Goal: Transaction & Acquisition: Purchase product/service

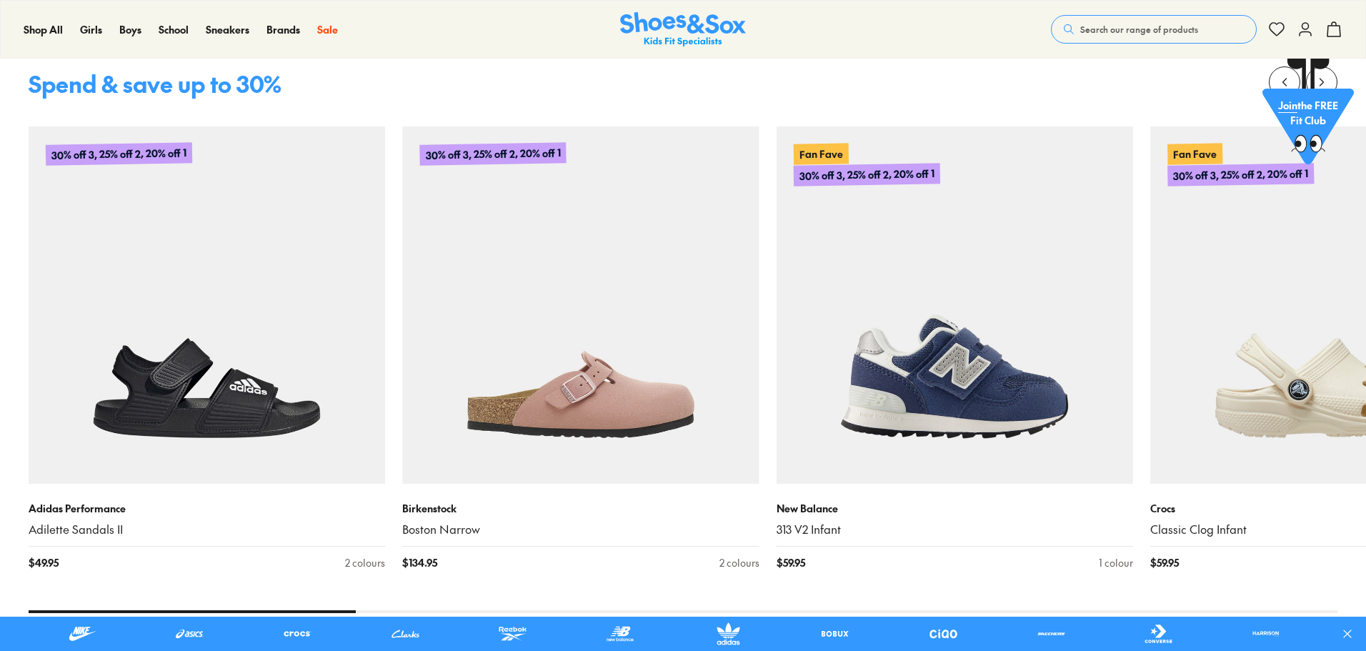
scroll to position [722, 0]
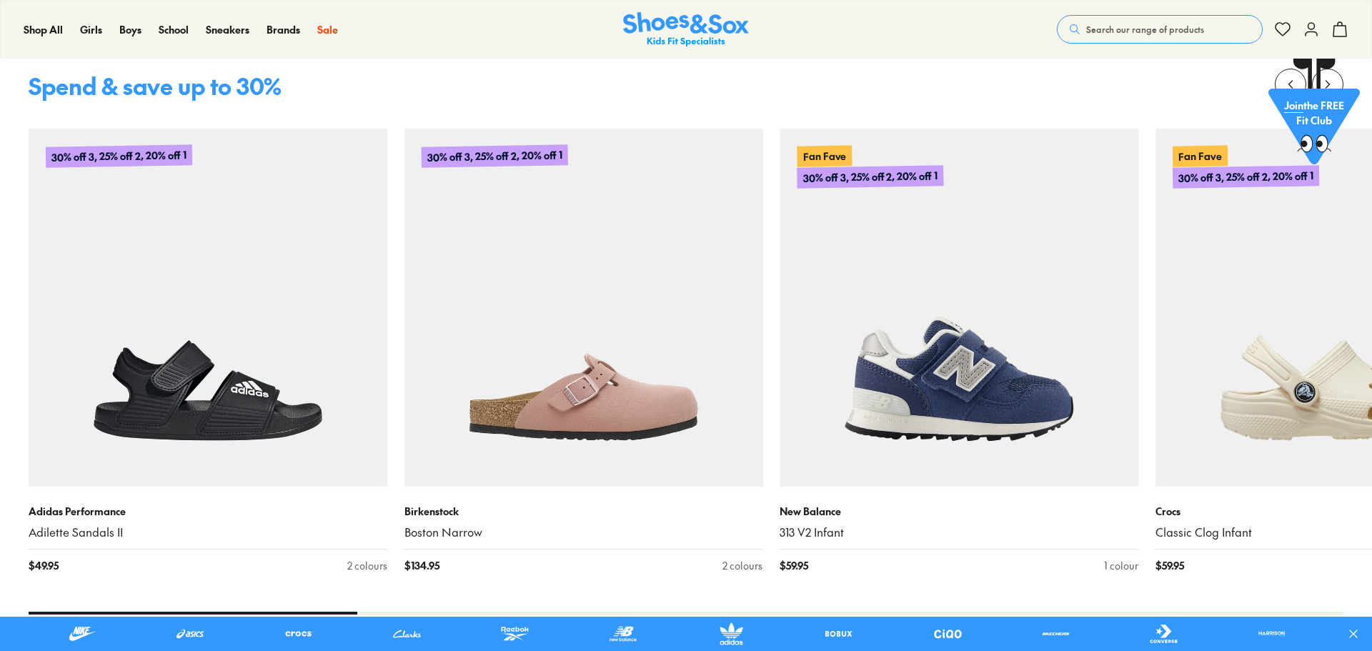
click at [1298, 394] on div "Close dialog Join the FREE Fit Club & Get 10% Back Sign up to join our FREE Fit…" at bounding box center [686, 325] width 1372 height 651
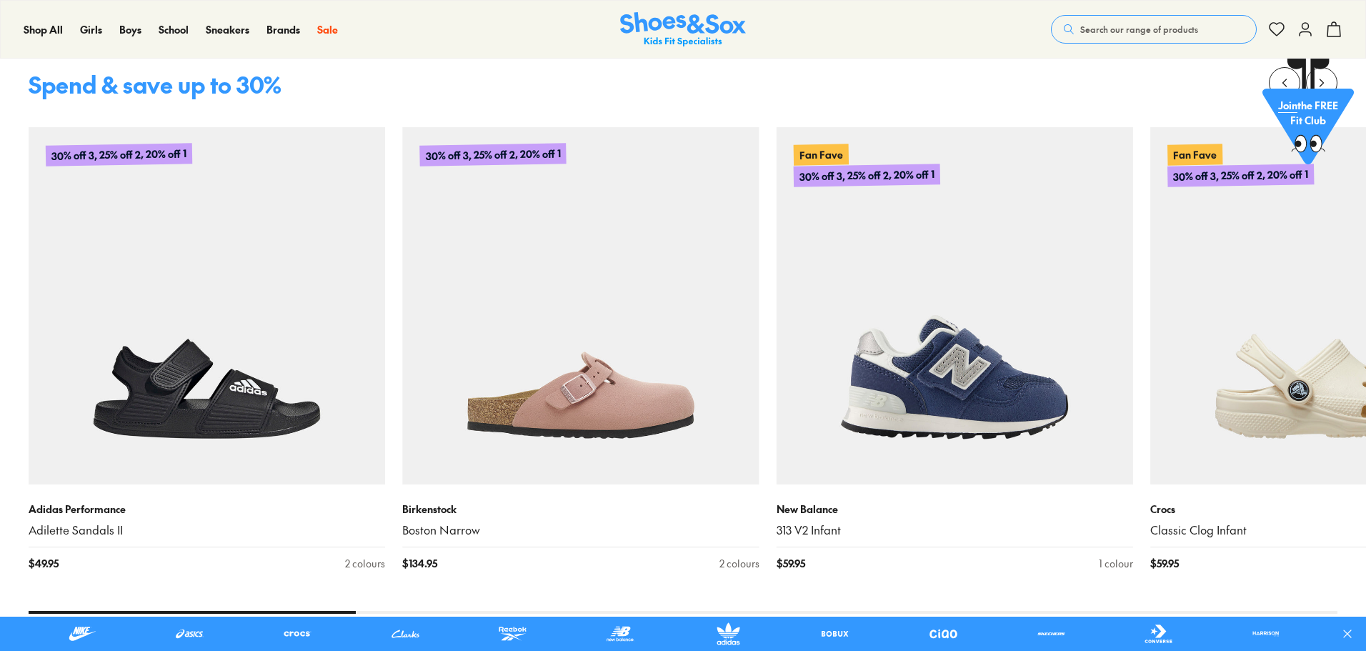
click at [1298, 394] on img at bounding box center [1328, 305] width 357 height 357
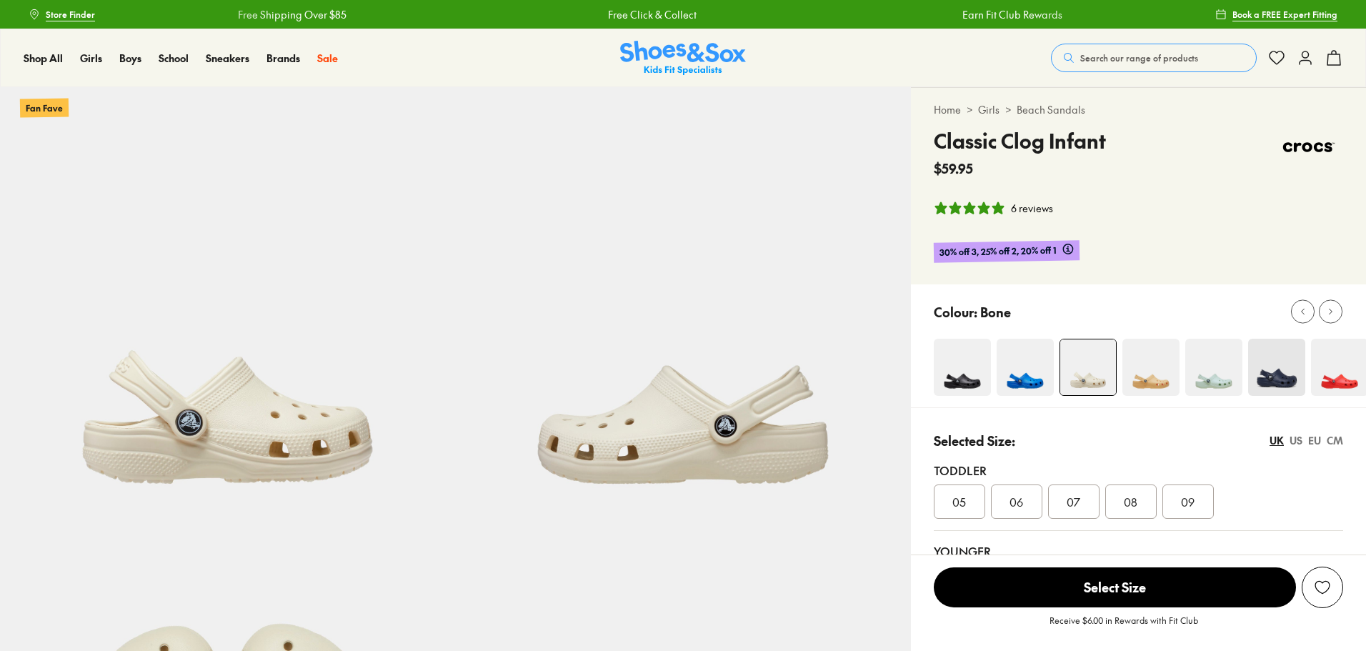
select select "*"
click at [1129, 503] on span "08" at bounding box center [1131, 501] width 14 height 17
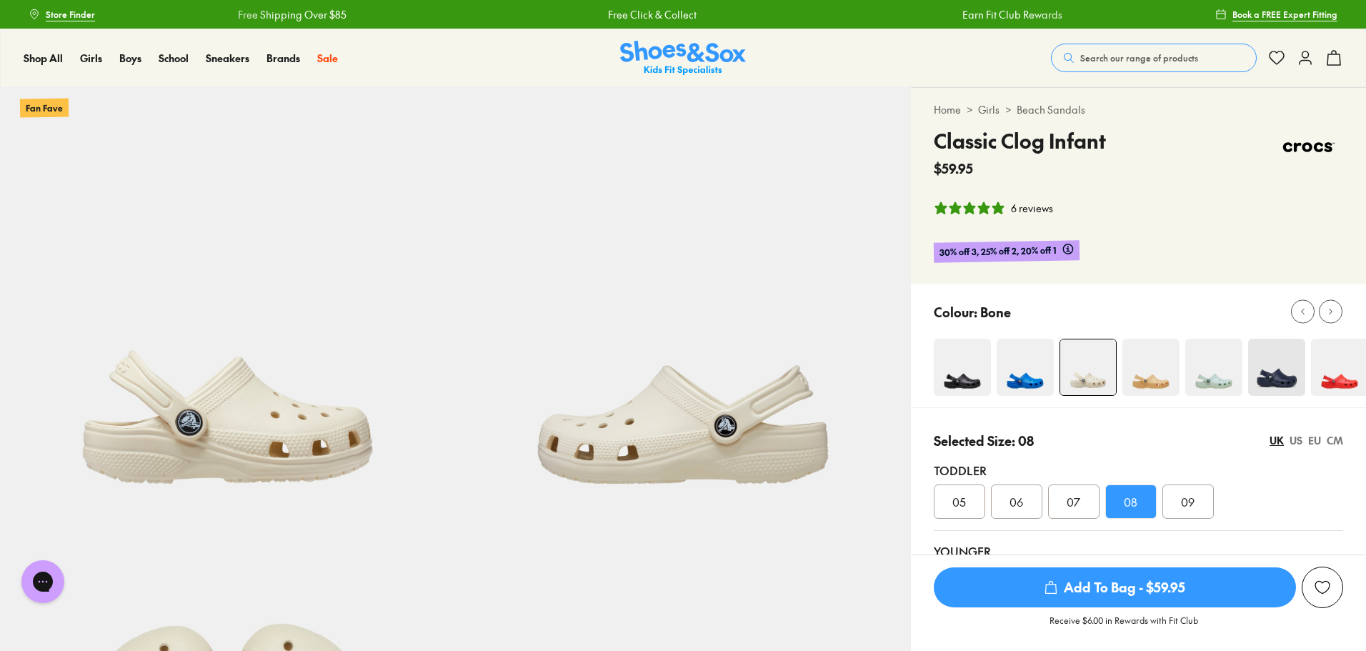
click at [1171, 583] on span "Add To Bag - $59.95" at bounding box center [1115, 587] width 362 height 40
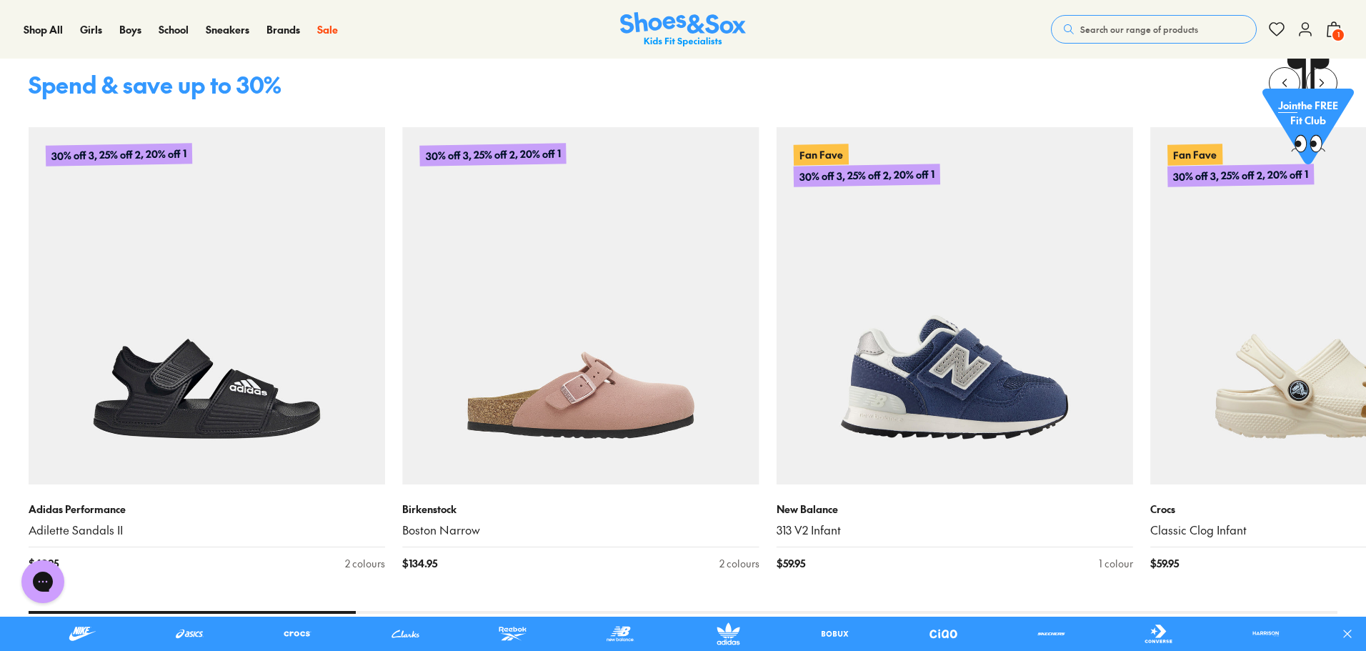
click at [1113, 22] on button "Search our range of products" at bounding box center [1154, 29] width 206 height 29
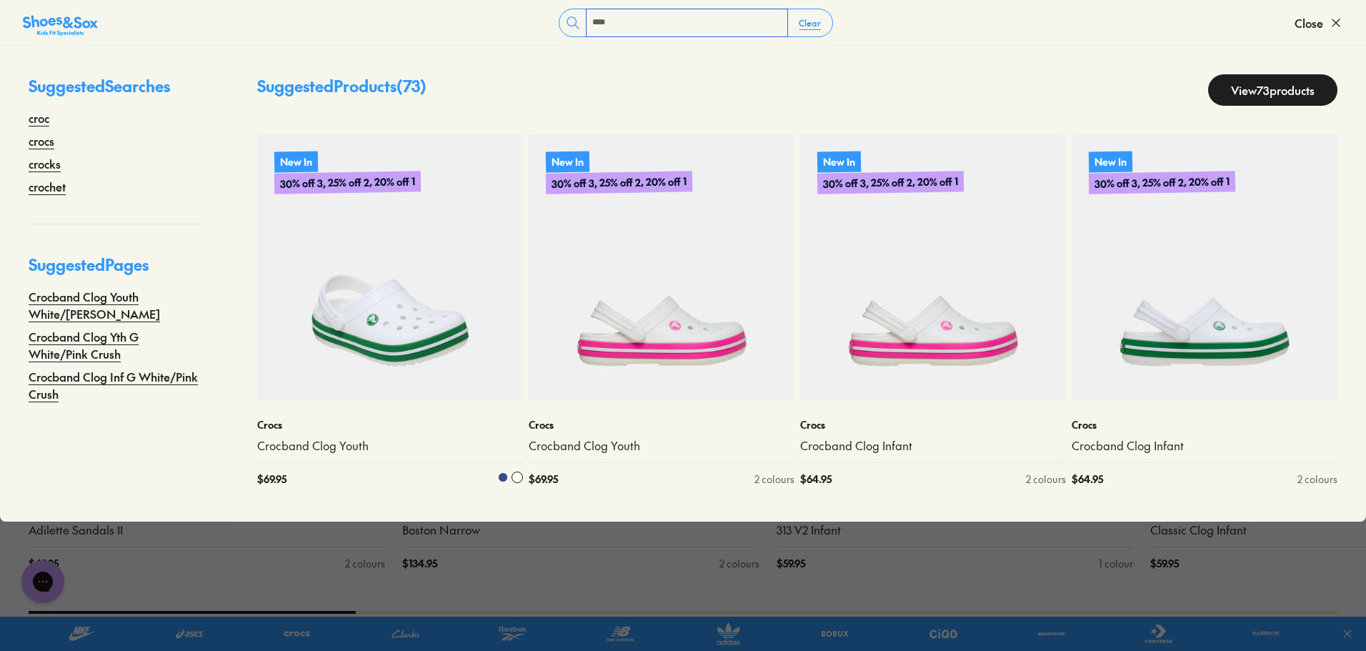
type input "****"
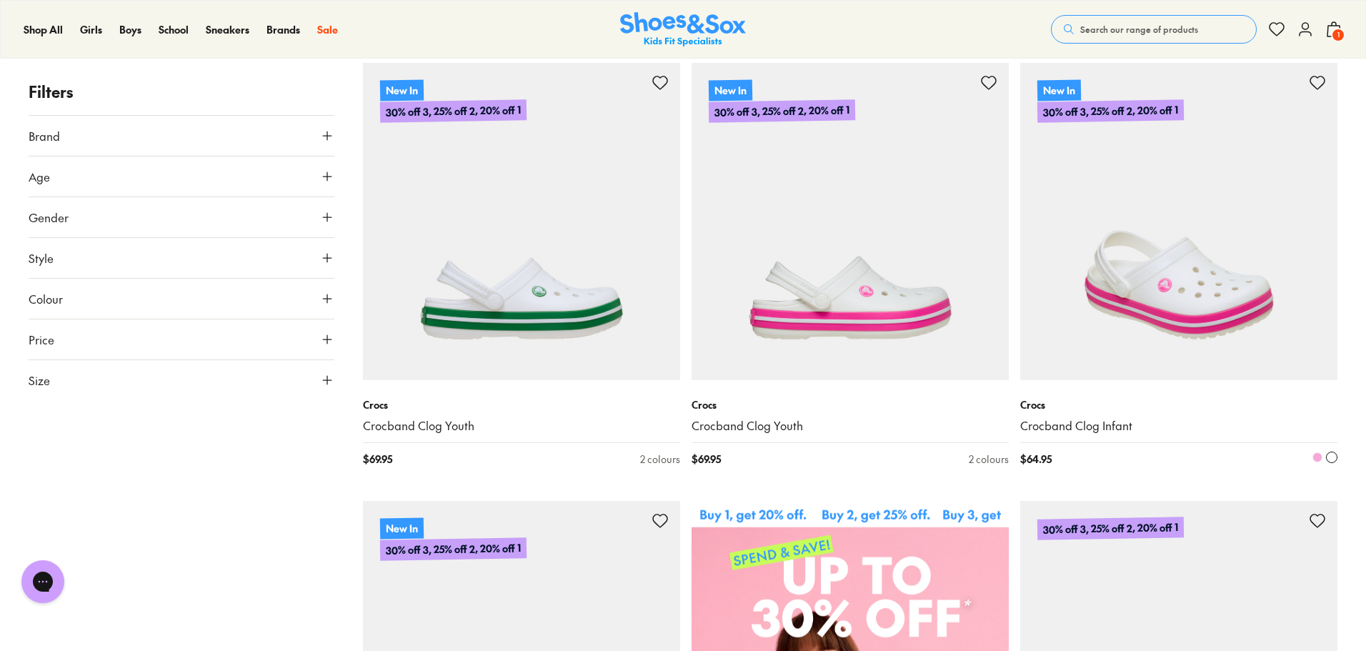
click at [1220, 292] on img at bounding box center [1178, 221] width 317 height 317
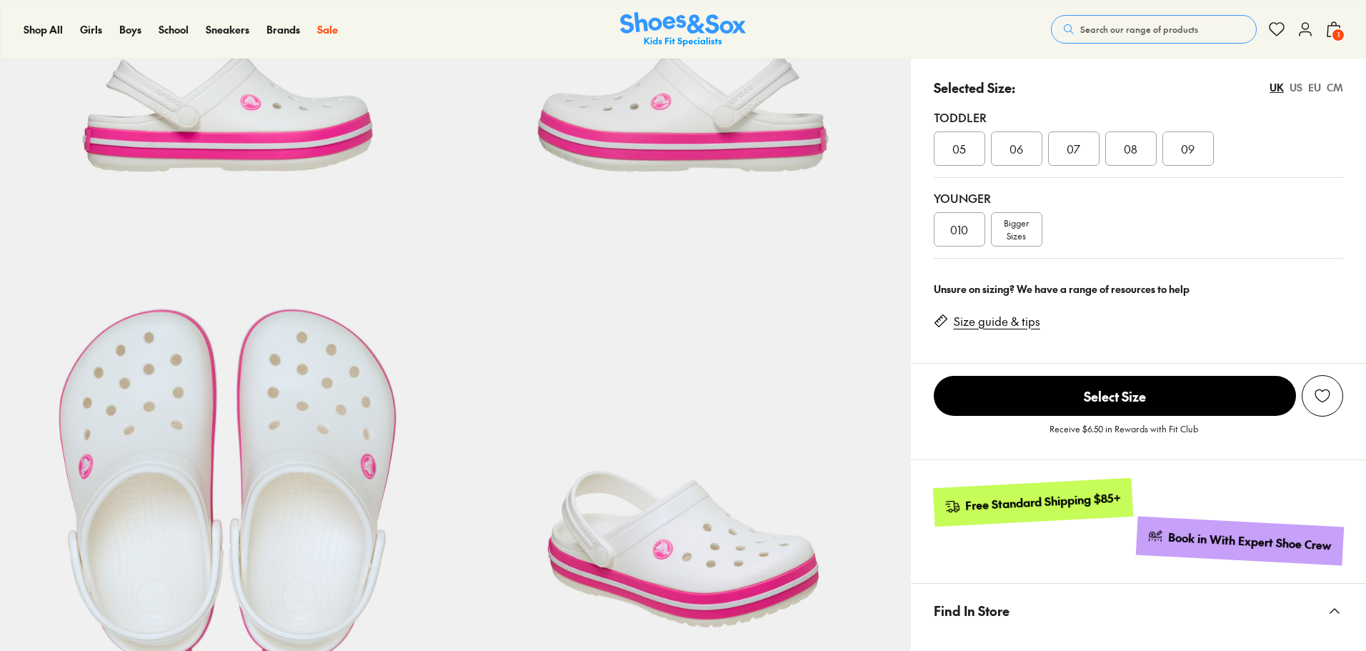
scroll to position [317, 0]
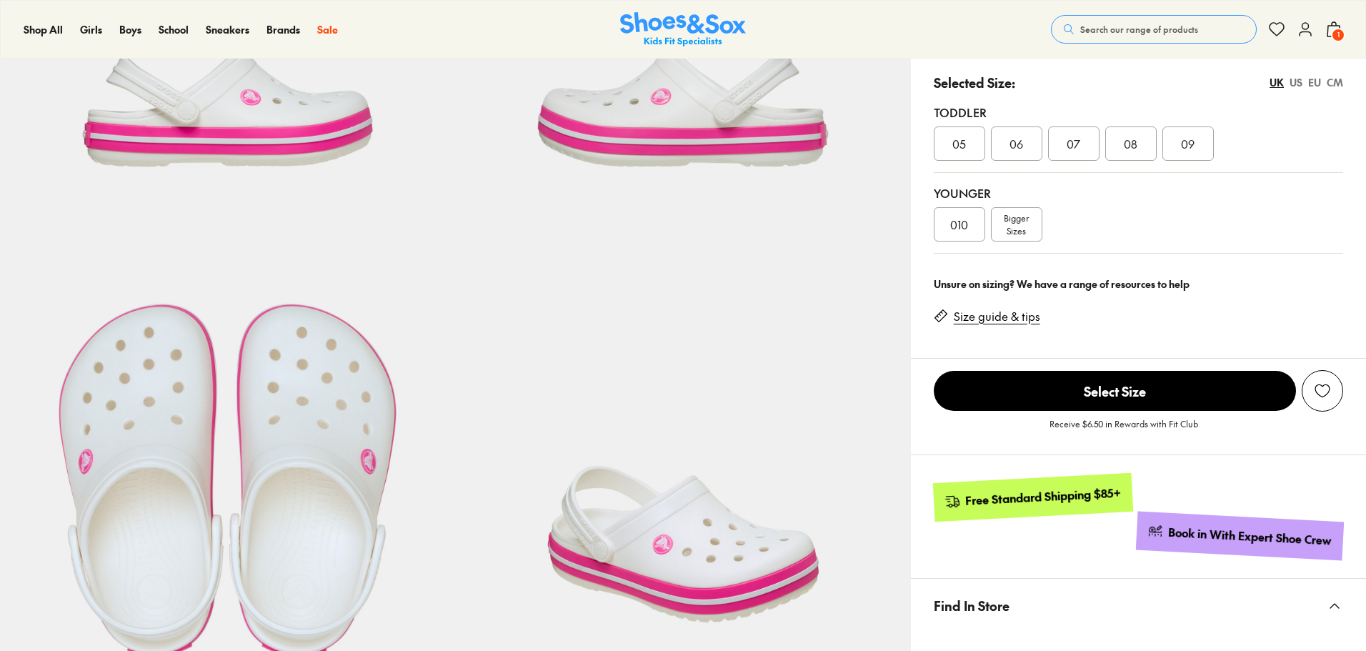
select select "*"
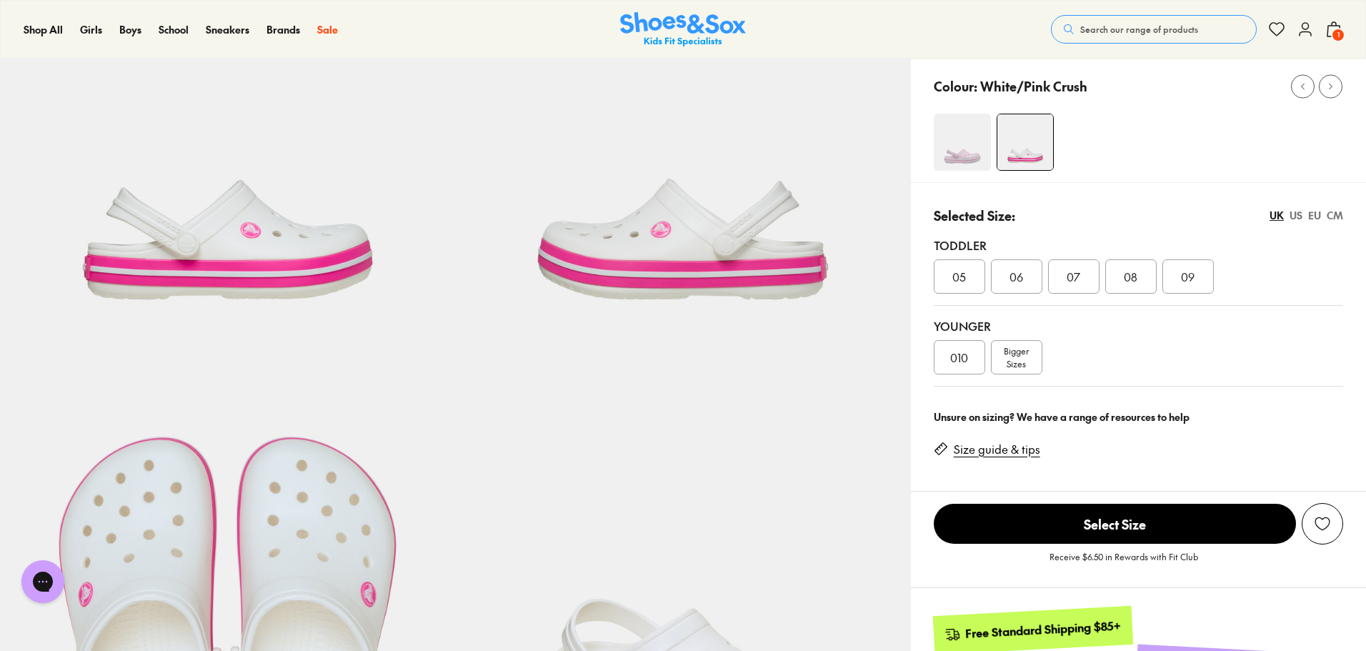
scroll to position [161, 0]
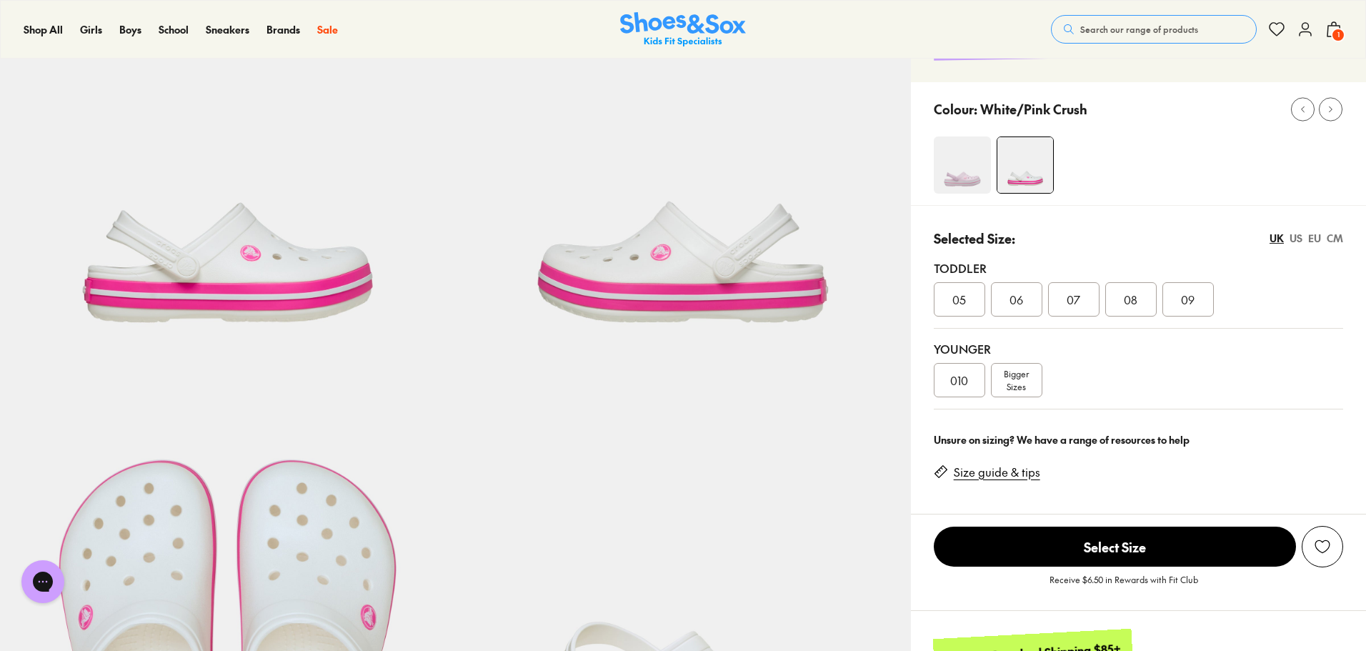
click at [1197, 302] on div "09" at bounding box center [1188, 299] width 51 height 34
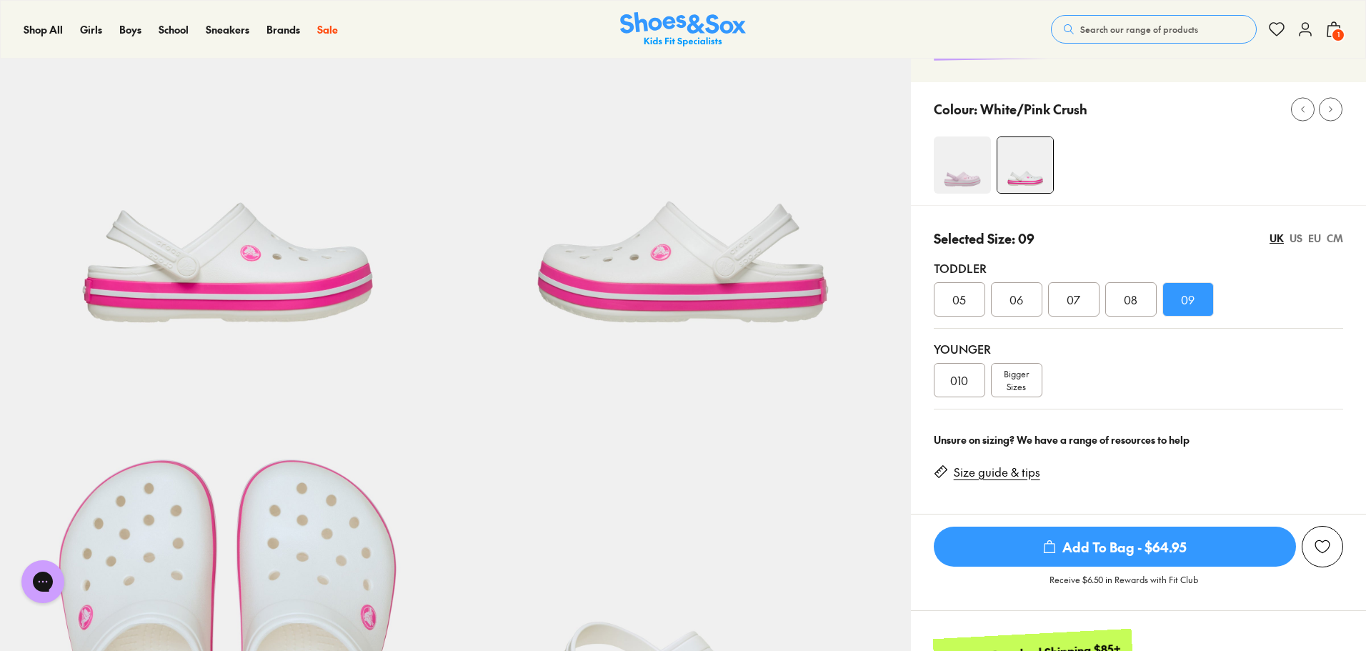
click at [970, 157] on img at bounding box center [962, 164] width 57 height 57
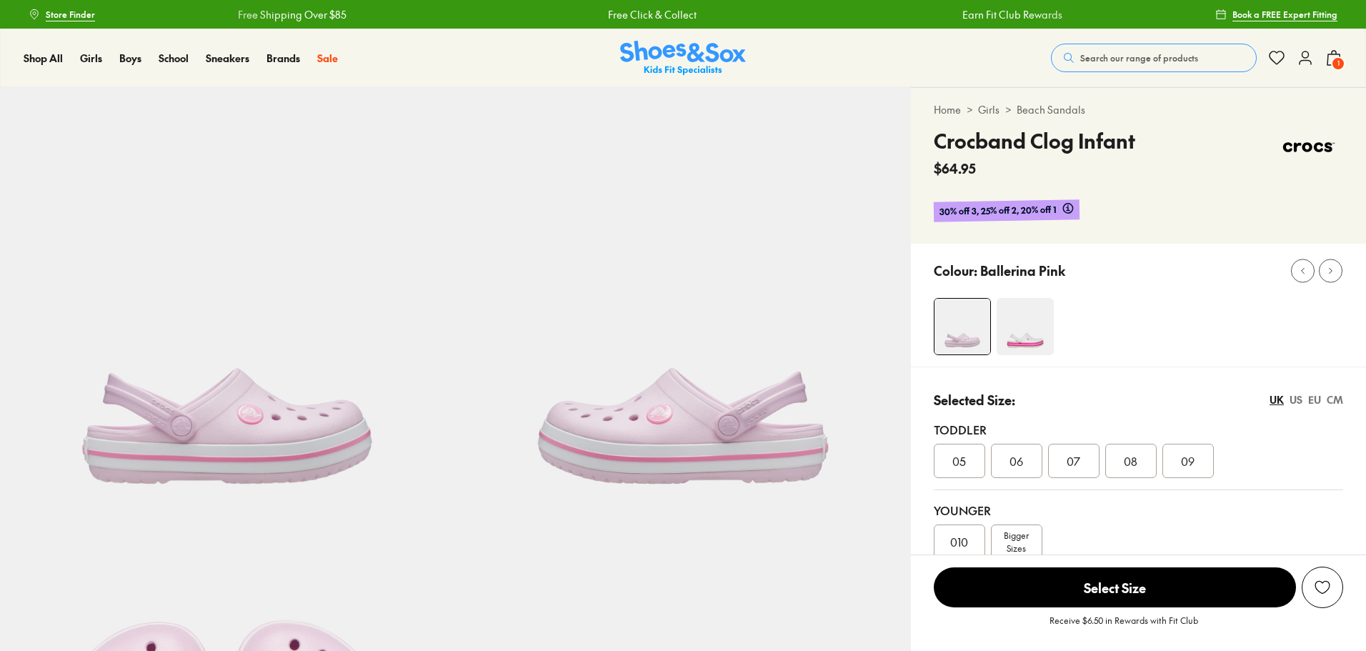
select select "*"
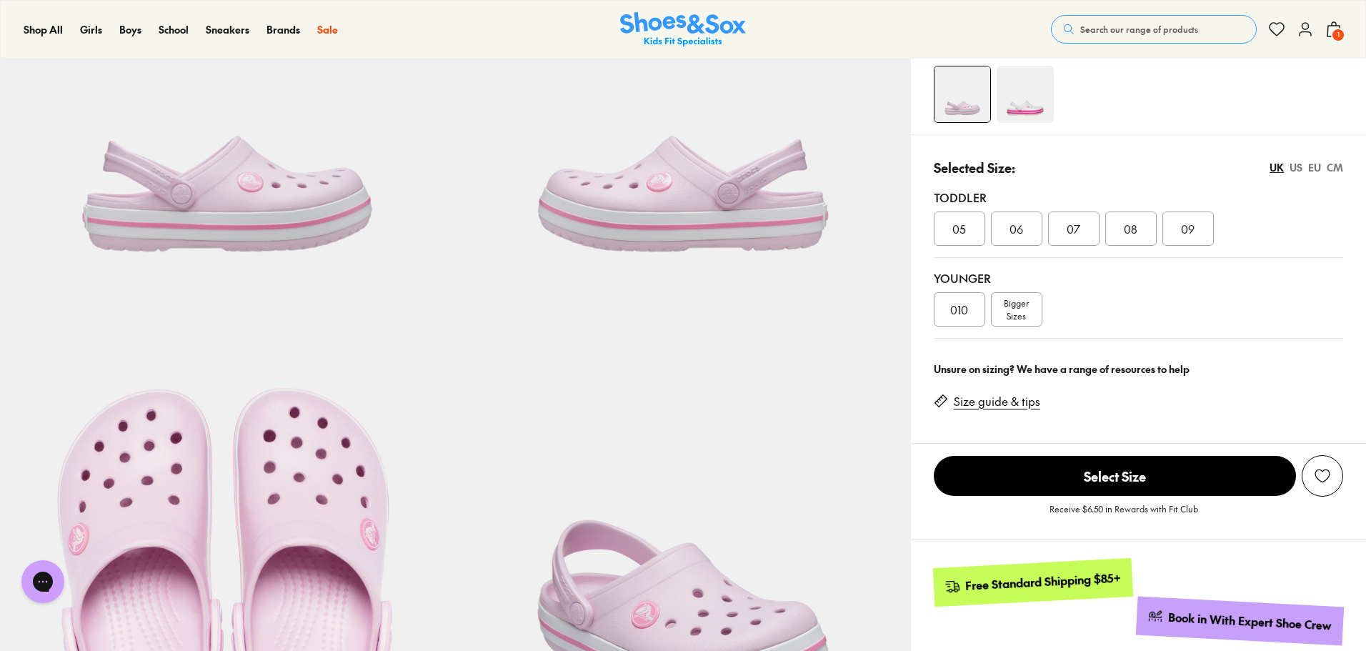
scroll to position [201, 0]
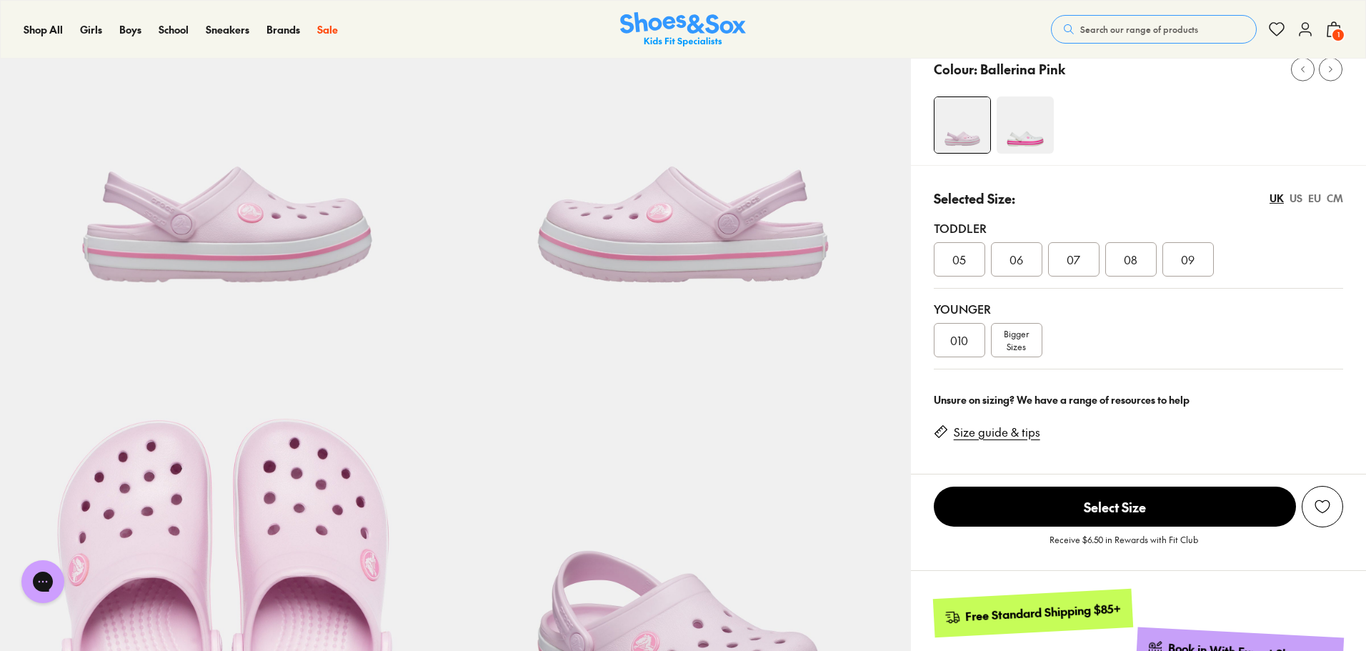
click at [1192, 262] on span "09" at bounding box center [1188, 259] width 14 height 17
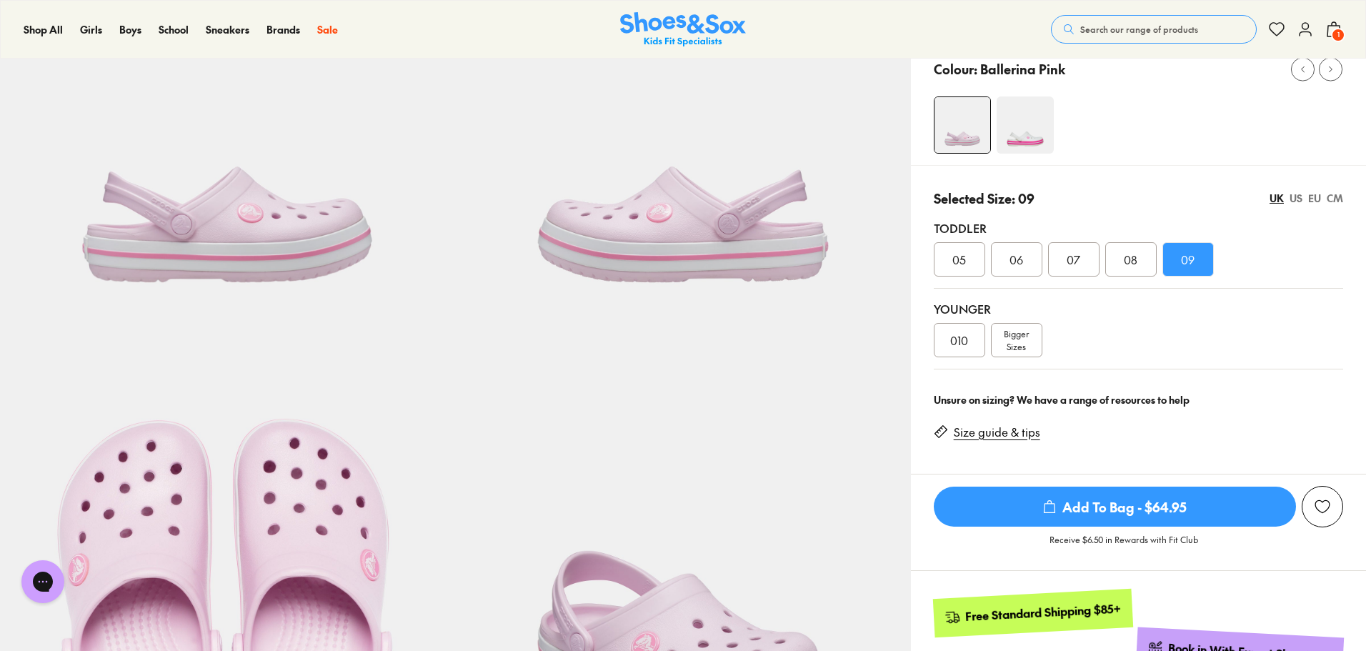
click at [1163, 497] on span "Add To Bag - $64.95" at bounding box center [1115, 507] width 362 height 40
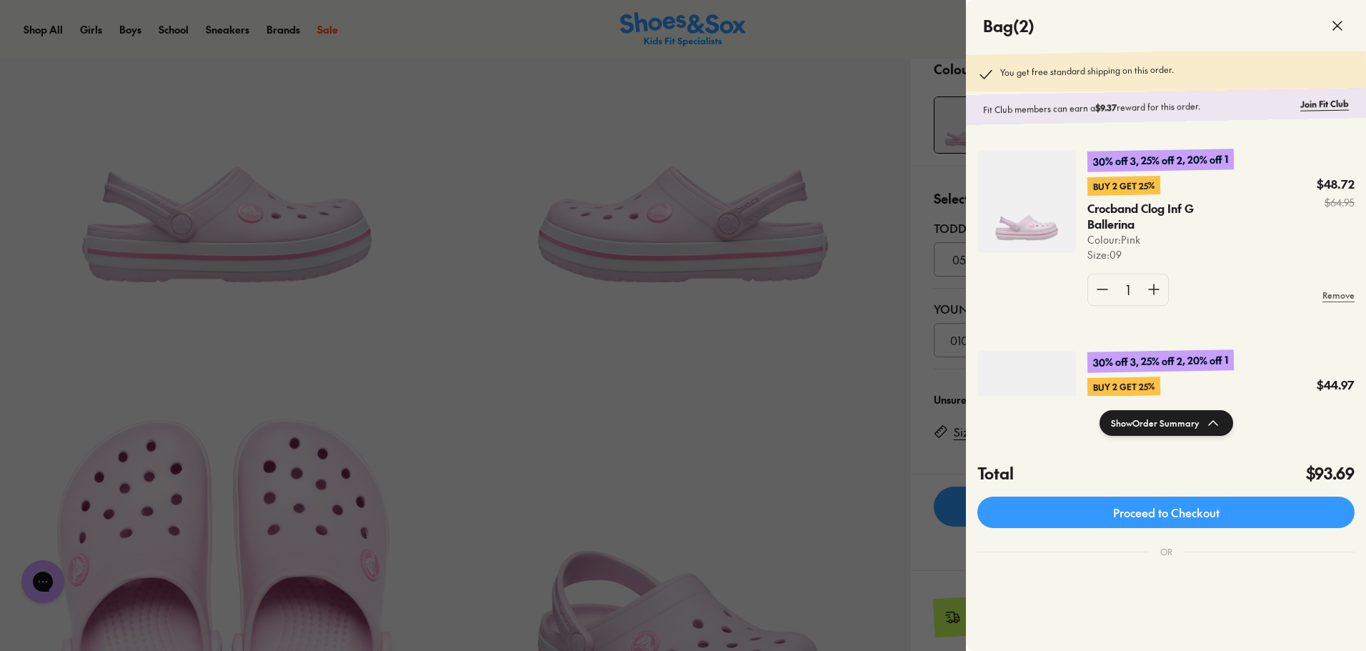
scroll to position [144, 0]
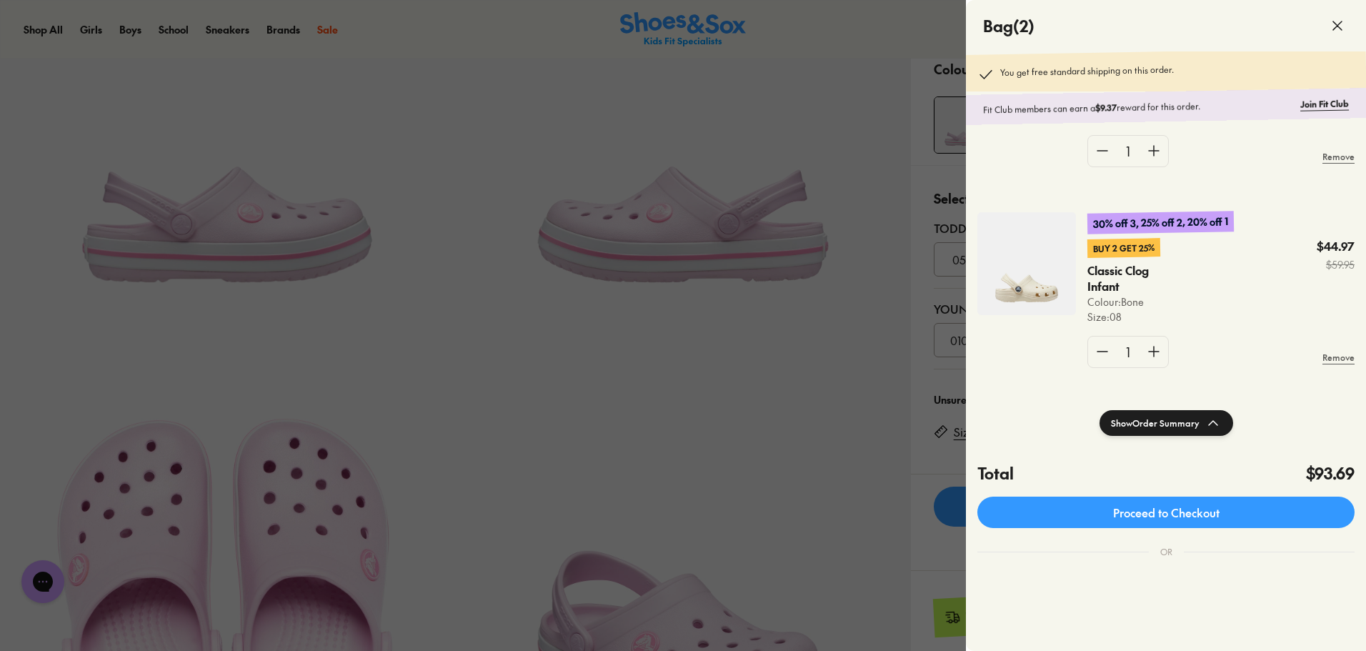
click at [1343, 31] on icon at bounding box center [1337, 25] width 17 height 17
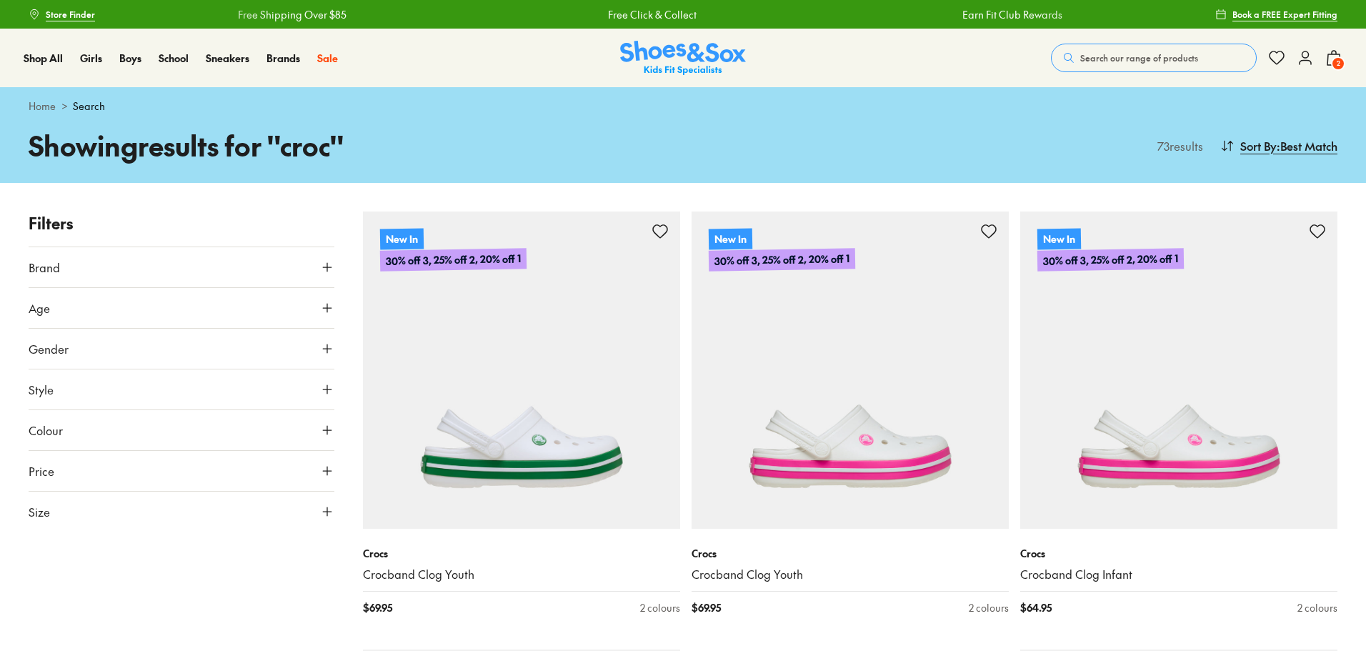
click at [1127, 54] on span "Search our range of products" at bounding box center [1139, 57] width 118 height 13
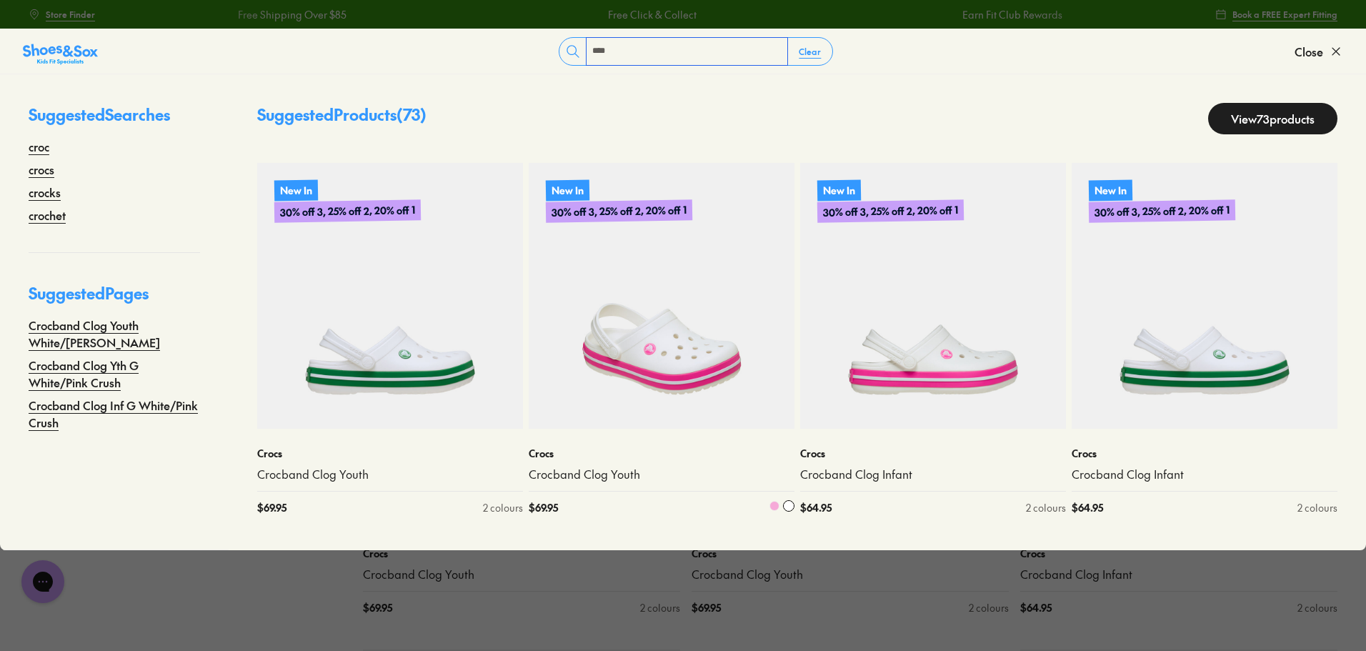
type input "****"
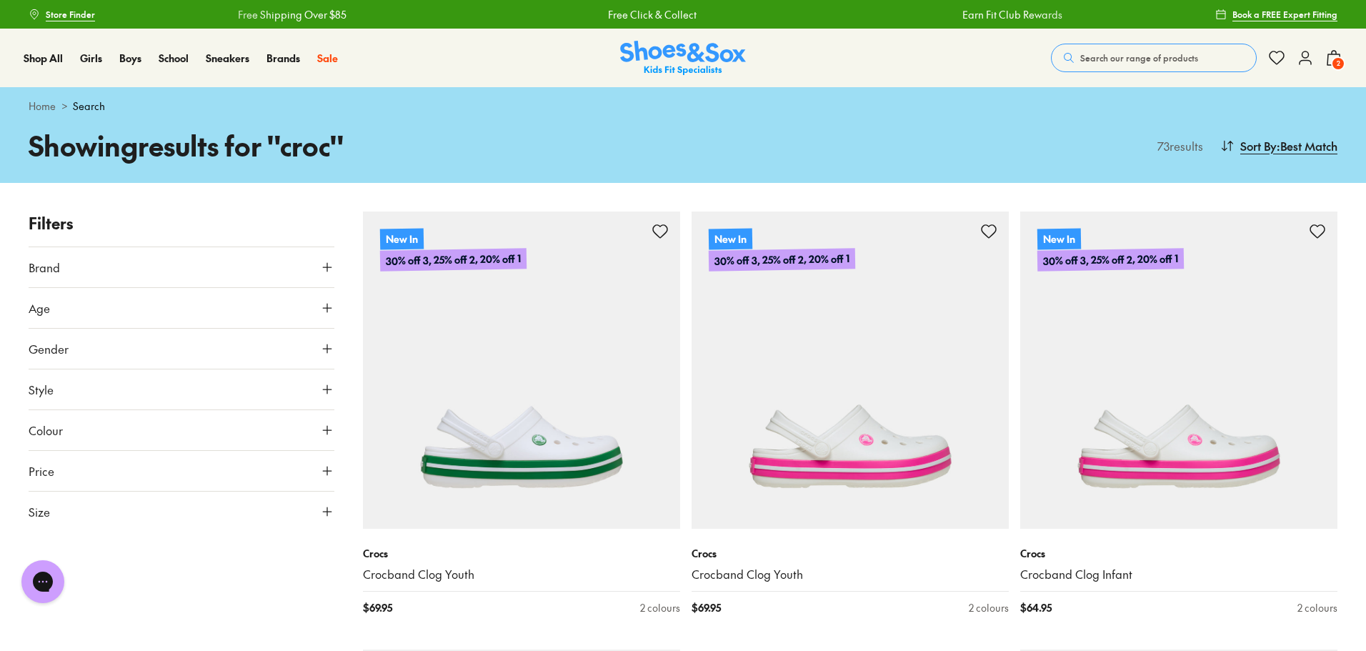
click at [1116, 53] on span "Search our range of products" at bounding box center [1139, 57] width 118 height 13
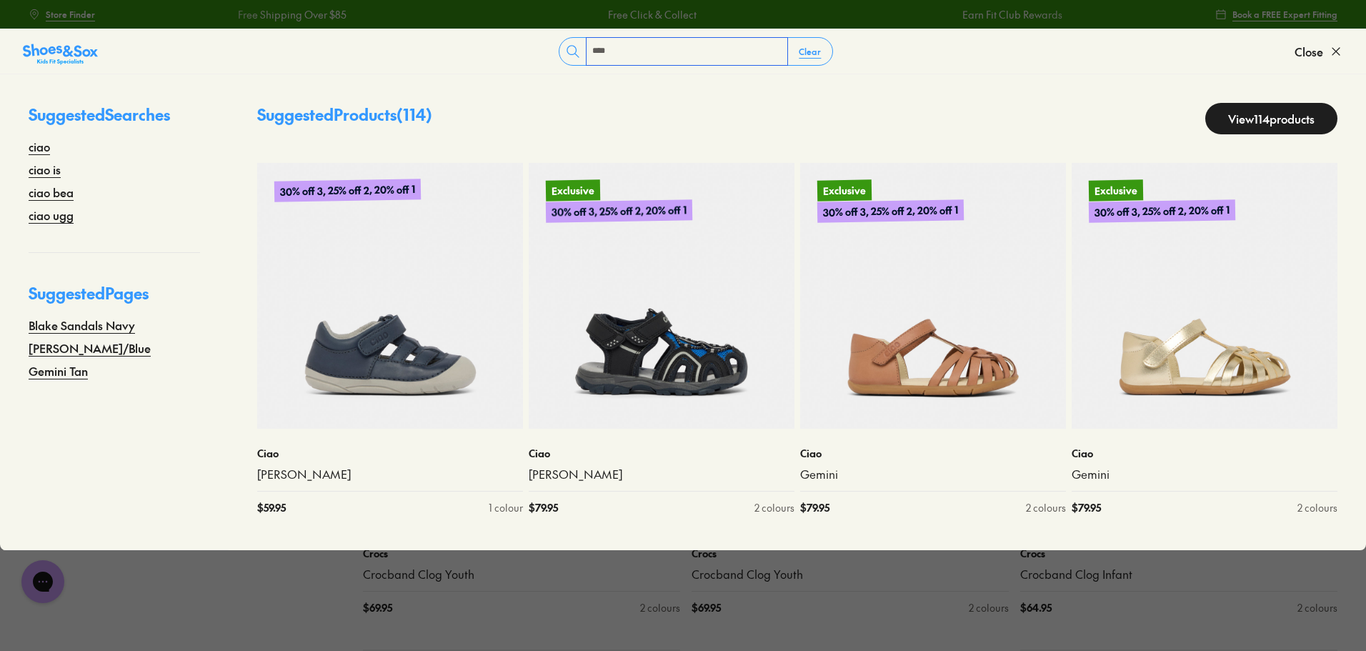
drag, startPoint x: 635, startPoint y: 59, endPoint x: 554, endPoint y: 45, distance: 81.3
click at [554, 45] on form "**** Clear" at bounding box center [696, 51] width 1197 height 29
type input "********"
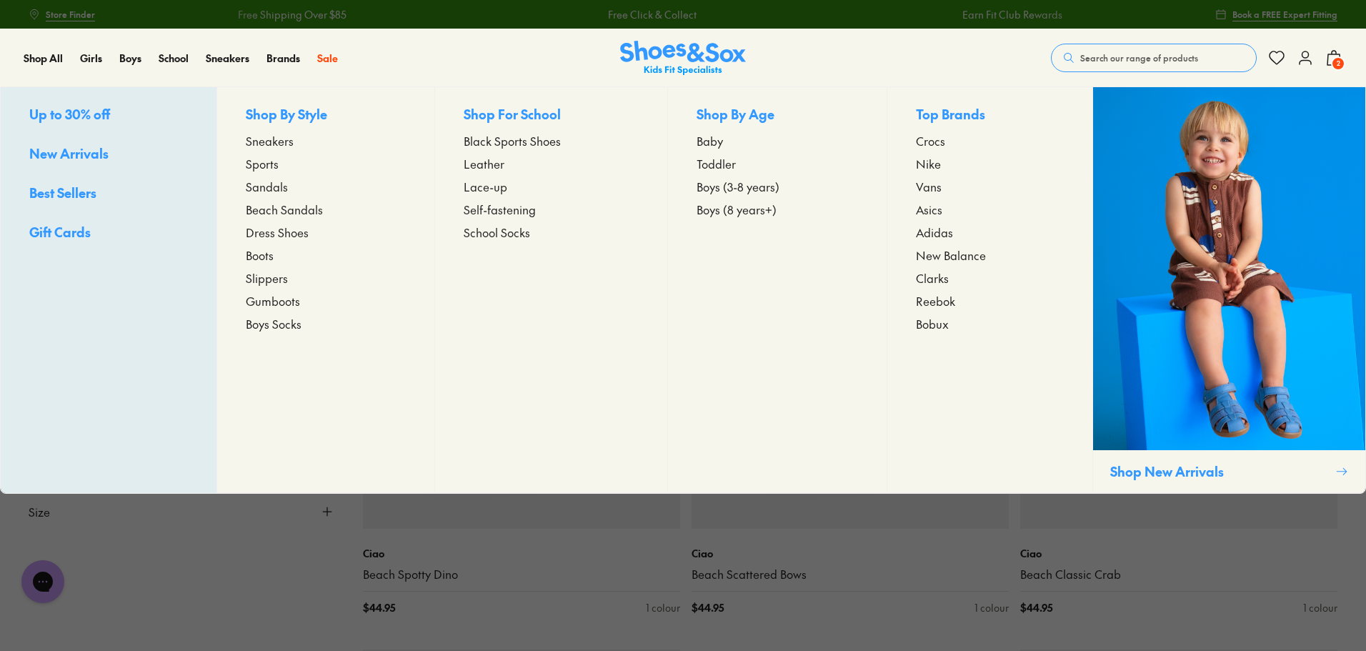
click at [305, 212] on span "Beach Sandals" at bounding box center [284, 209] width 77 height 17
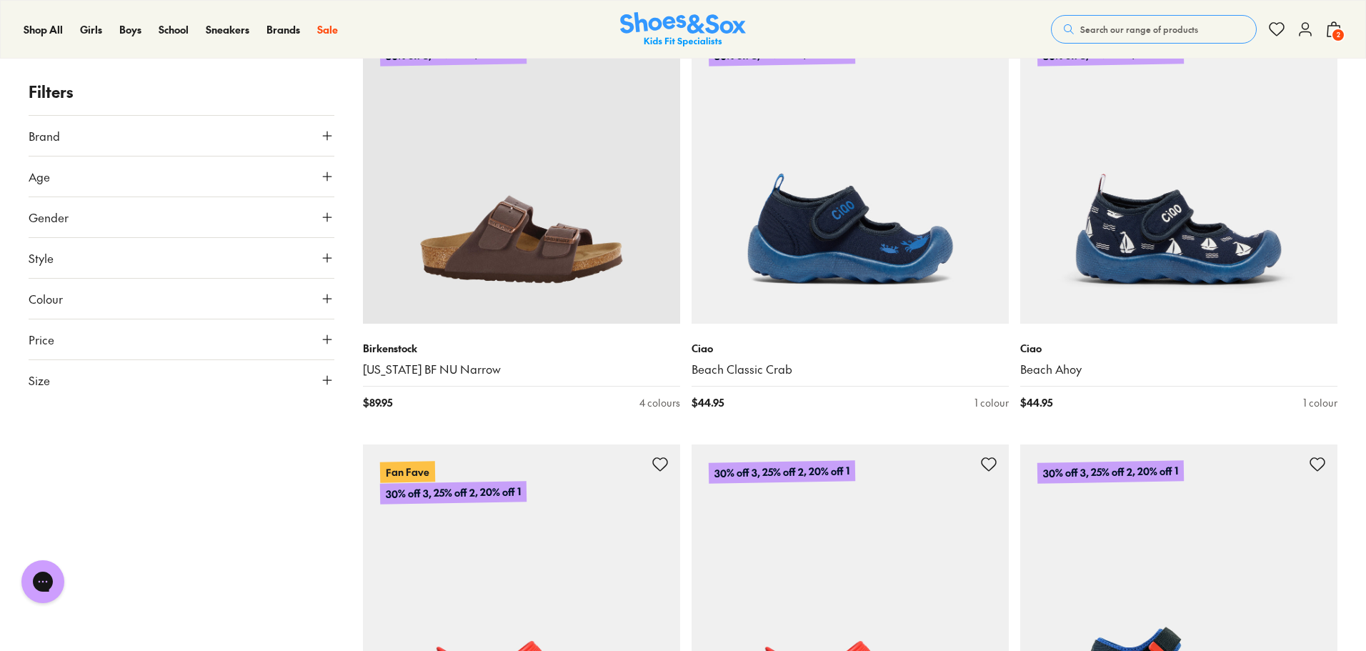
scroll to position [3786, 0]
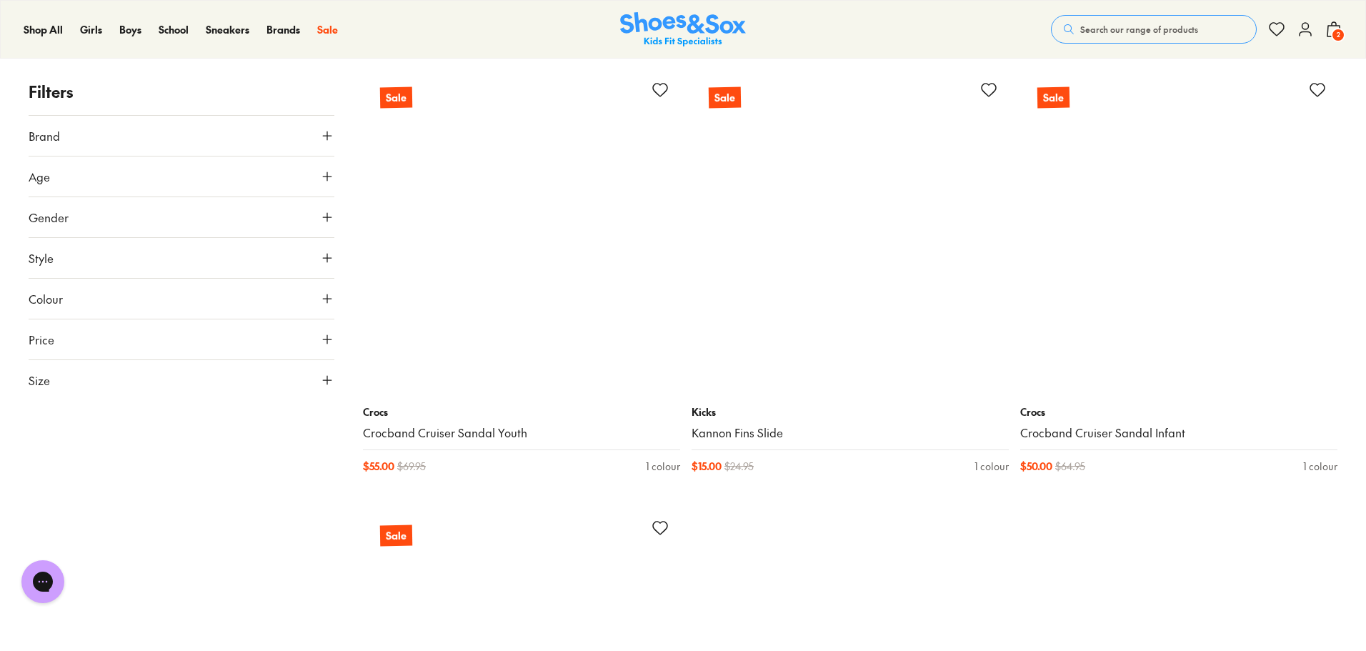
scroll to position [8979, 0]
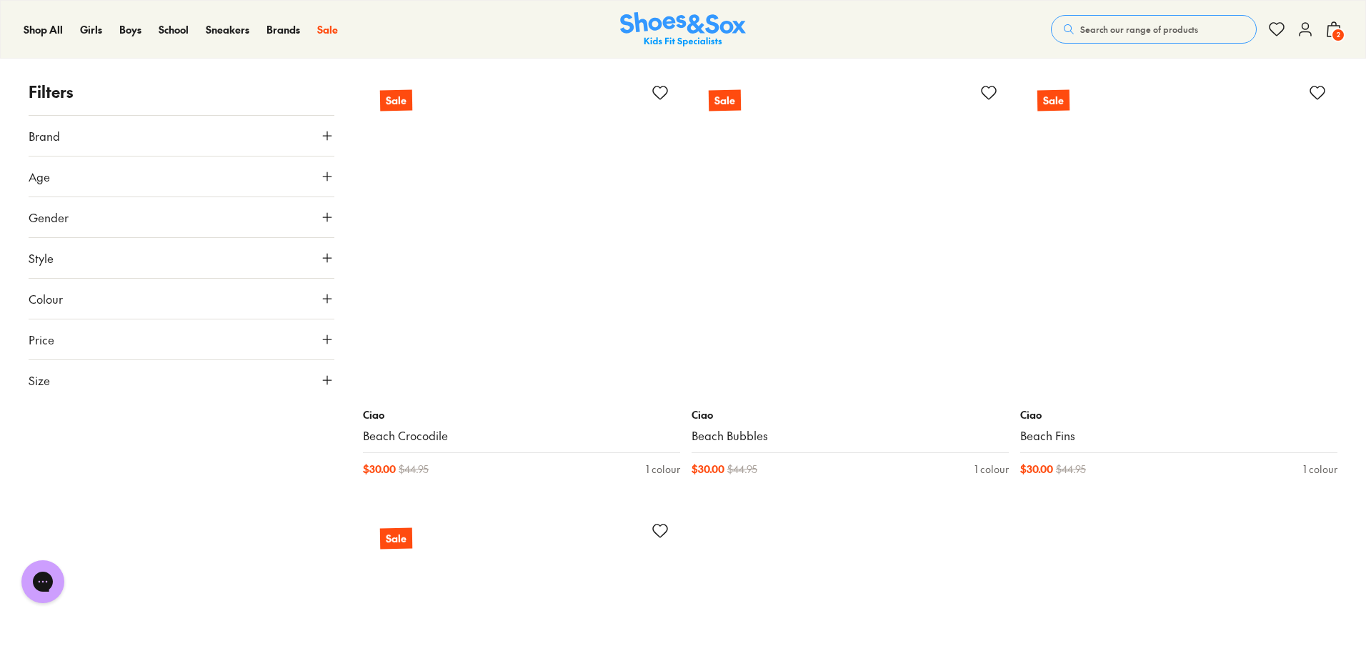
scroll to position [12478, 0]
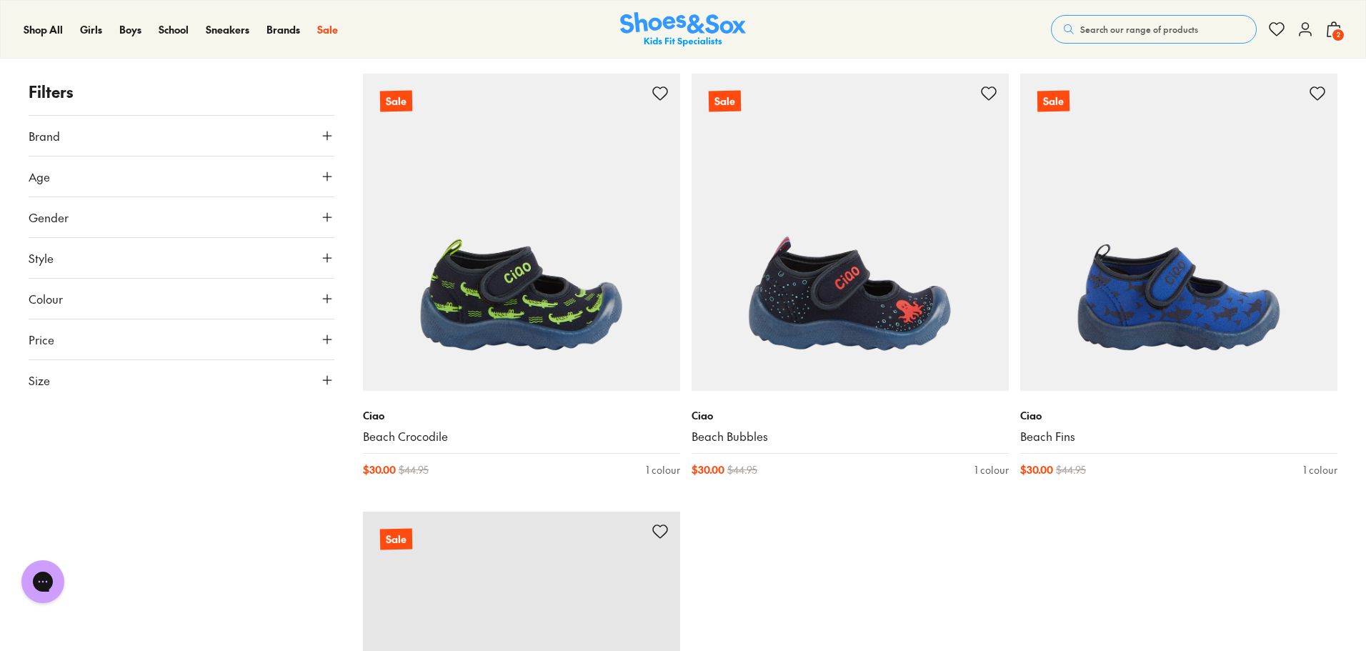
click at [321, 134] on icon at bounding box center [327, 136] width 14 height 14
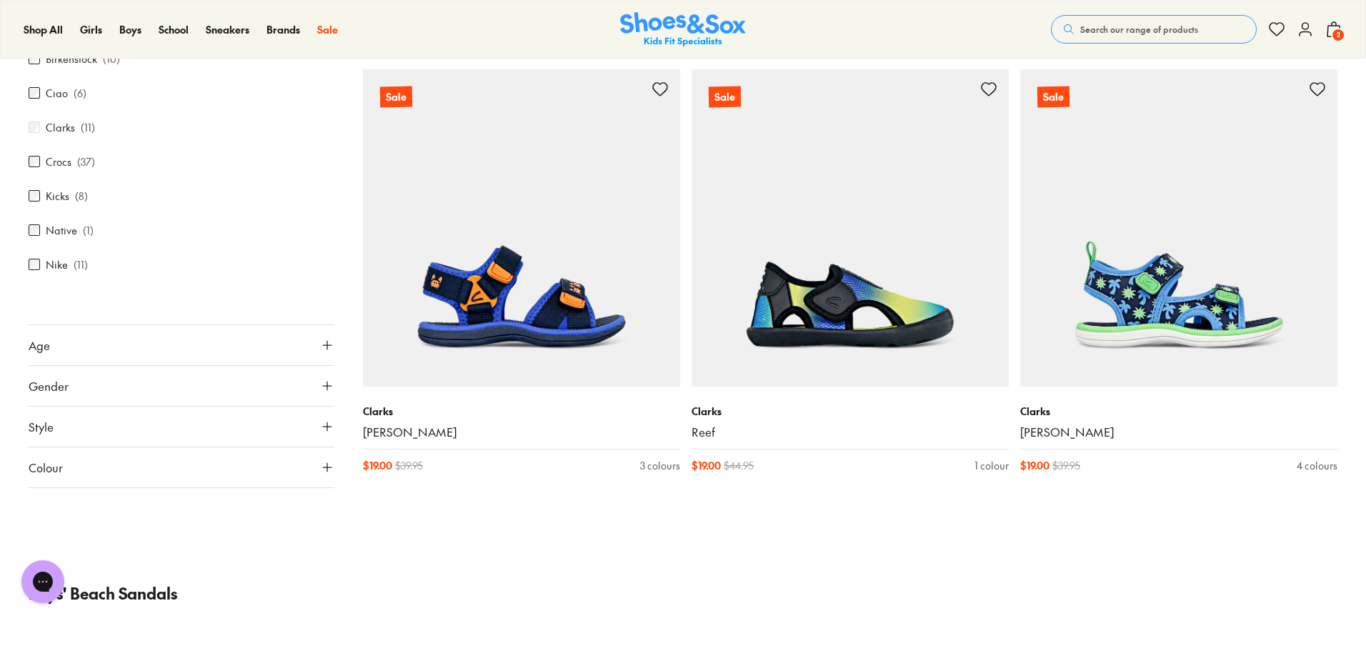
scroll to position [1534, 0]
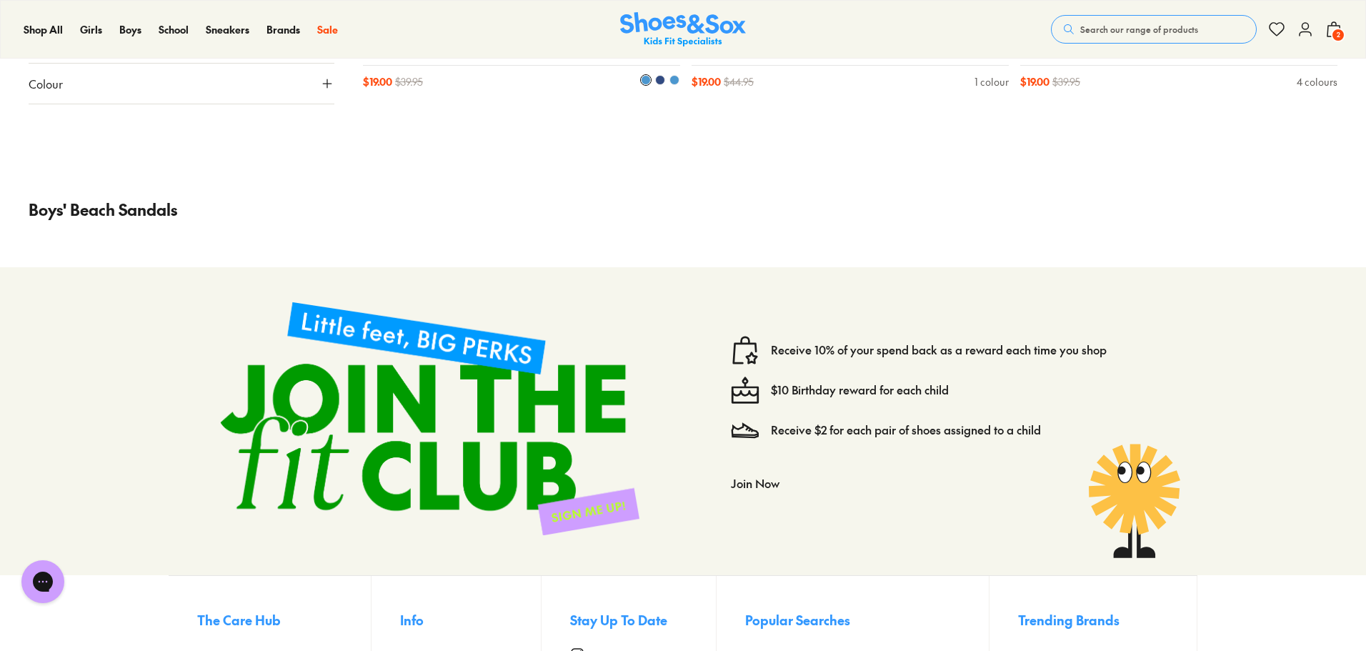
type input "***"
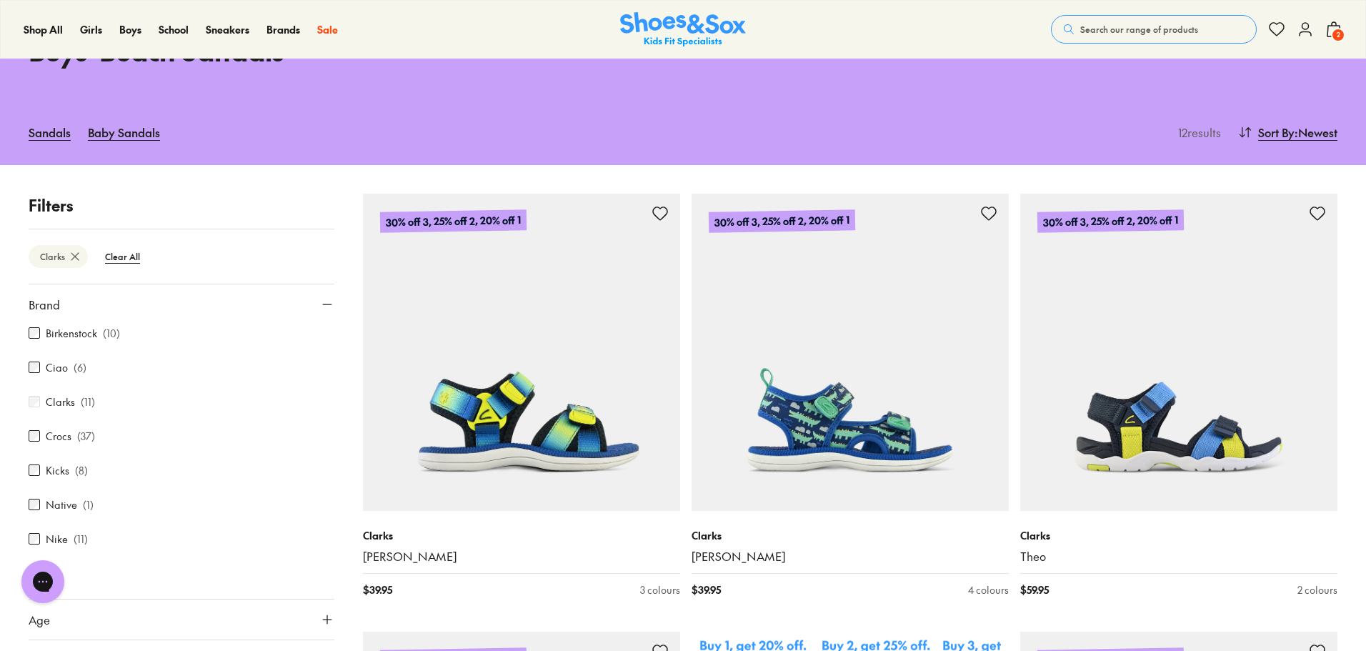
scroll to position [0, 0]
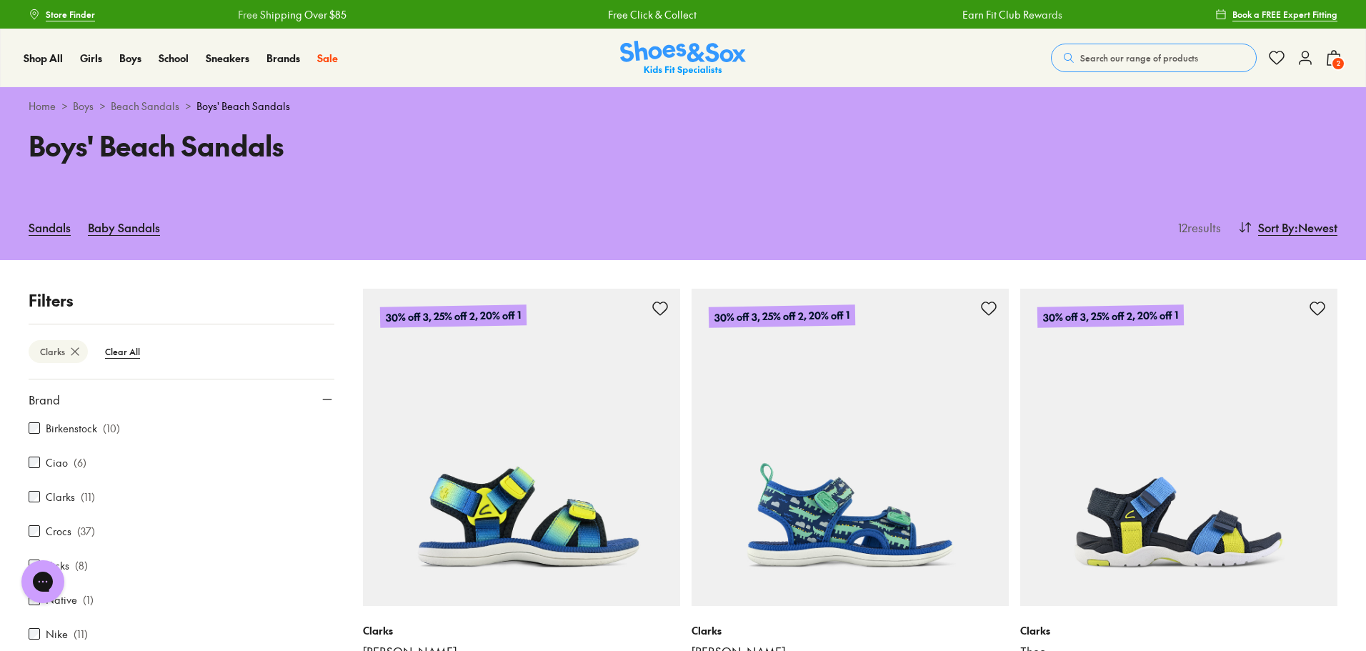
click at [1331, 66] on span "2" at bounding box center [1338, 63] width 14 height 14
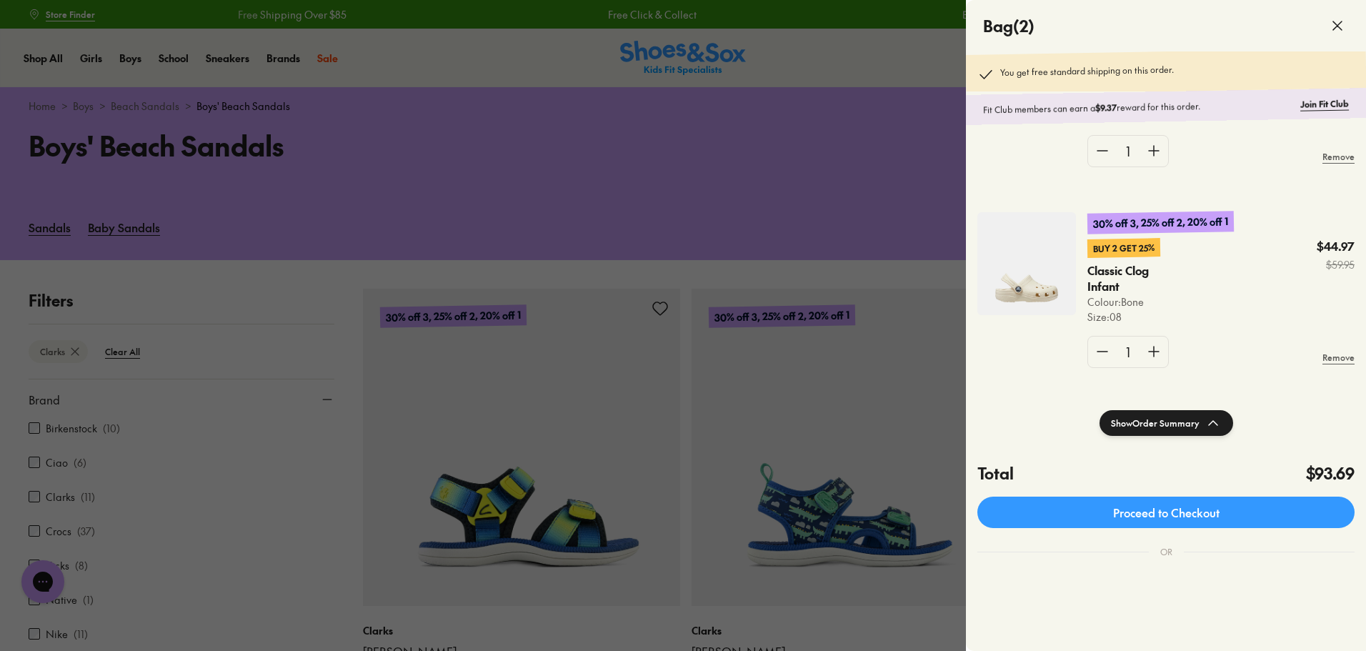
scroll to position [144, 0]
